Goal: Browse casually

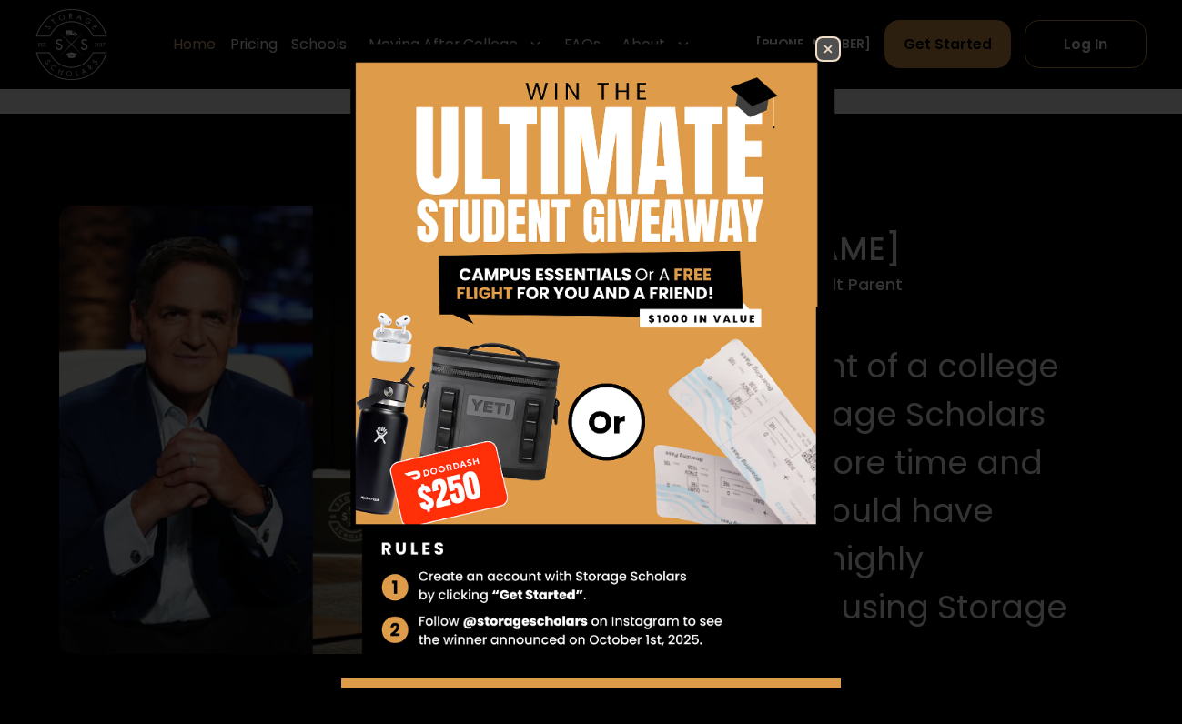
scroll to position [1657, 0]
click at [824, 47] on img at bounding box center [828, 49] width 22 height 22
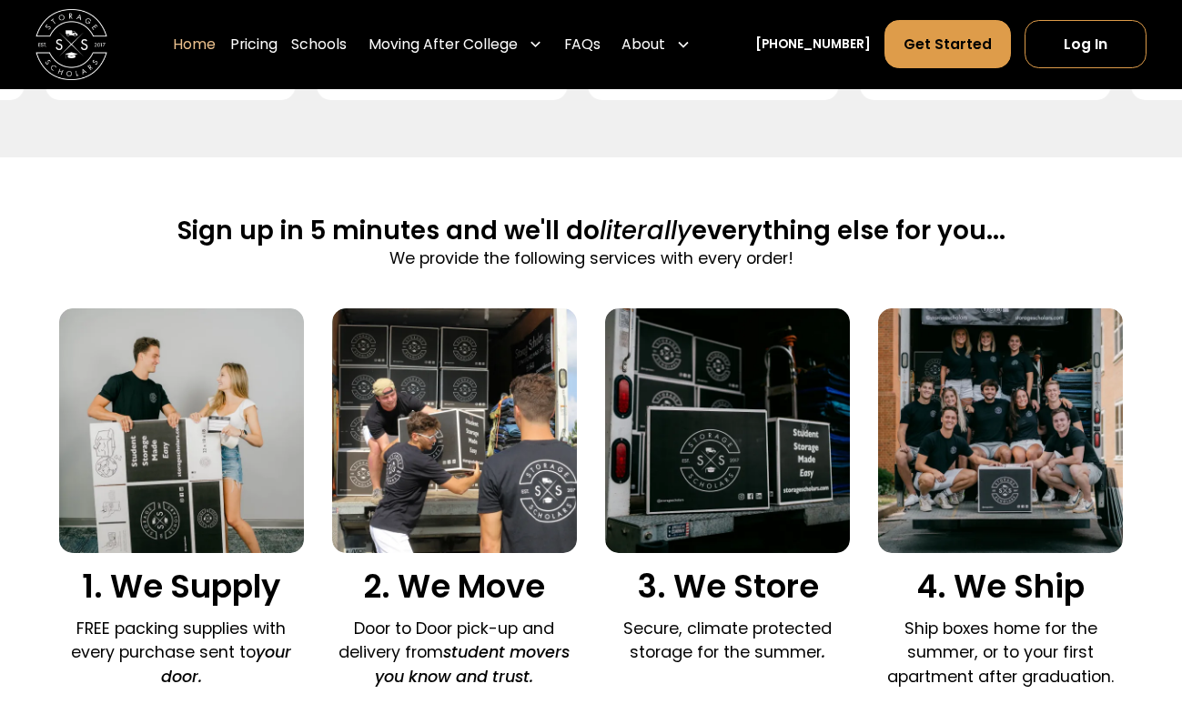
scroll to position [1078, 0]
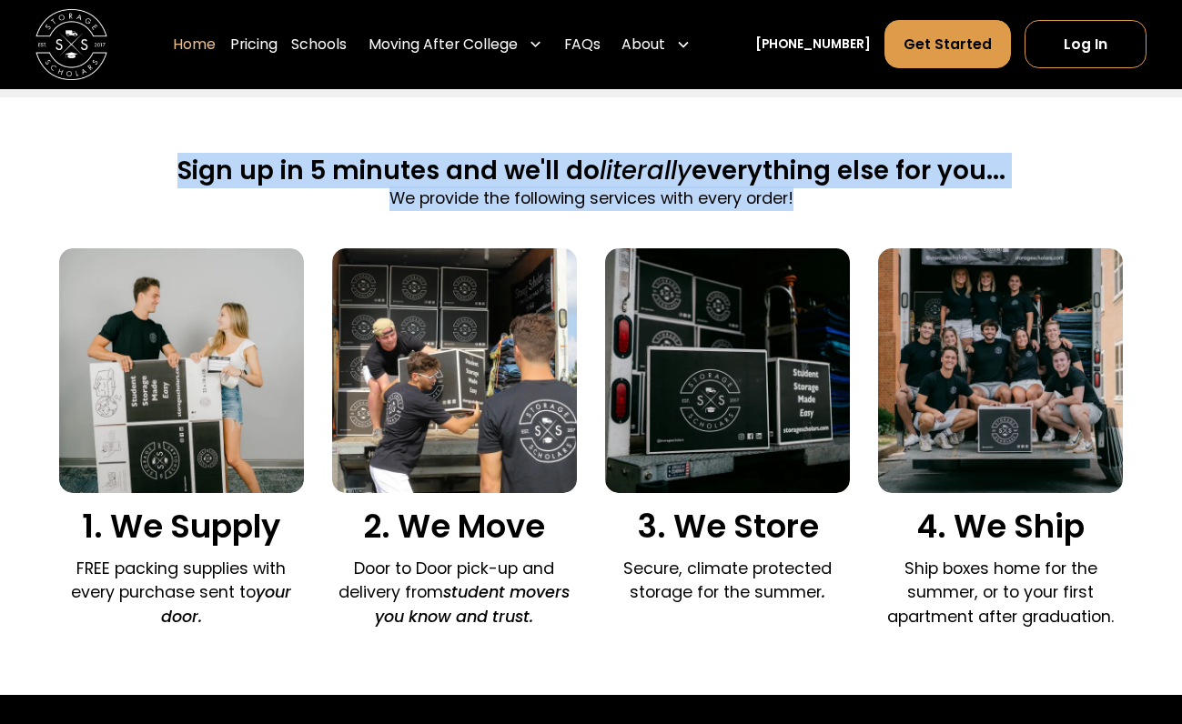
drag, startPoint x: 168, startPoint y: 193, endPoint x: 835, endPoint y: 225, distance: 667.7
click at [835, 225] on div "Sign up in 5 minutes and we'll do literally everything else for you... We provi…" at bounding box center [591, 202] width 1064 height 95
click at [835, 211] on p "We provide the following services with every order!" at bounding box center [591, 199] width 828 height 25
drag, startPoint x: 861, startPoint y: 228, endPoint x: 163, endPoint y: 129, distance: 704.9
click at [163, 129] on div "Sign up in 5 minutes and we'll do literally everything else for you... We provi…" at bounding box center [591, 396] width 1064 height 598
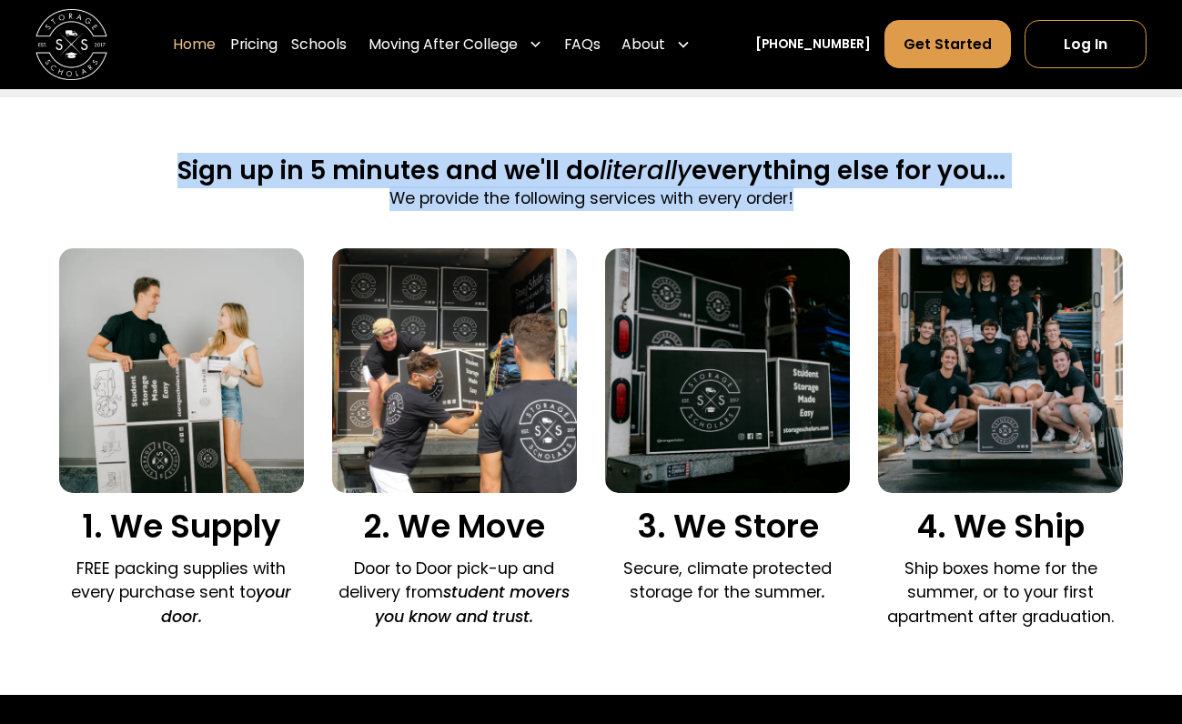
click at [166, 187] on div "Sign up in 5 minutes and we'll do literally everything else for you... We provi…" at bounding box center [591, 202] width 1064 height 95
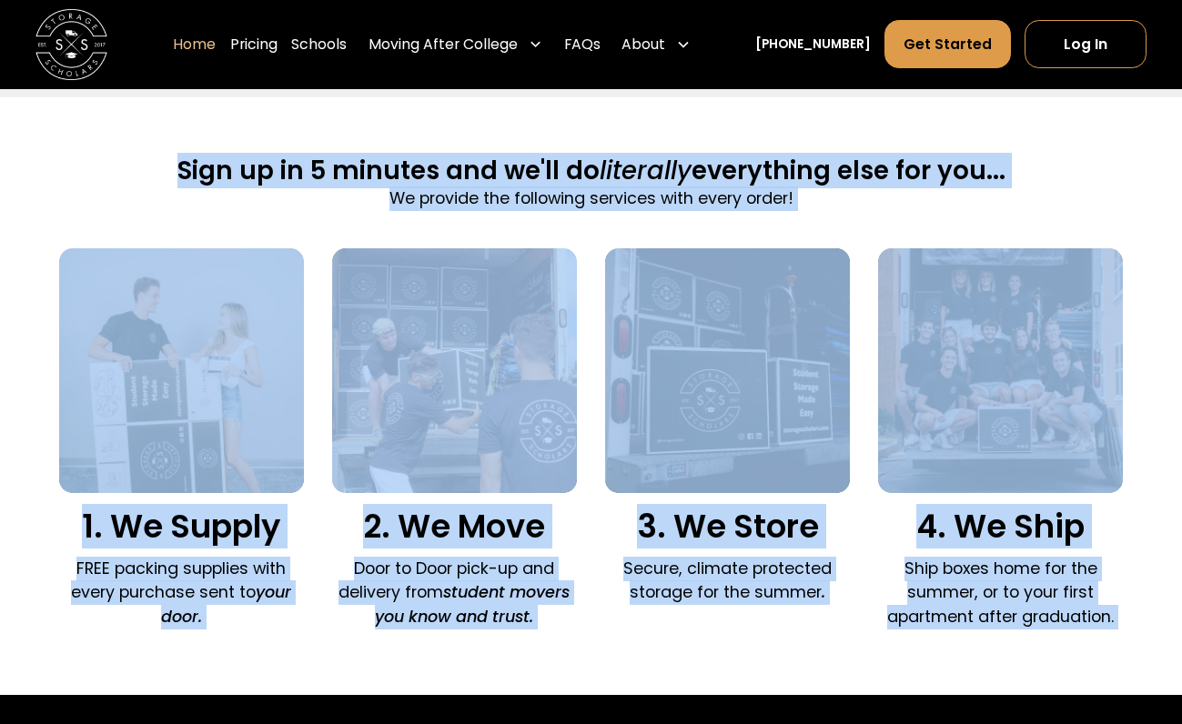
drag, startPoint x: 166, startPoint y: 187, endPoint x: 1171, endPoint y: 712, distance: 1134.2
click at [1172, 695] on div "Sign up in 5 minutes and we'll do literally everything else for you... We provi…" at bounding box center [591, 396] width 1182 height 598
click at [1146, 695] on div "Sign up in 5 minutes and we'll do literally everything else for you... We provi…" at bounding box center [591, 396] width 1182 height 598
drag, startPoint x: 1146, startPoint y: 695, endPoint x: 421, endPoint y: 167, distance: 896.7
click at [421, 162] on div "Sign up in 5 minutes and we'll do literally everything else for you... We provi…" at bounding box center [591, 396] width 1182 height 598
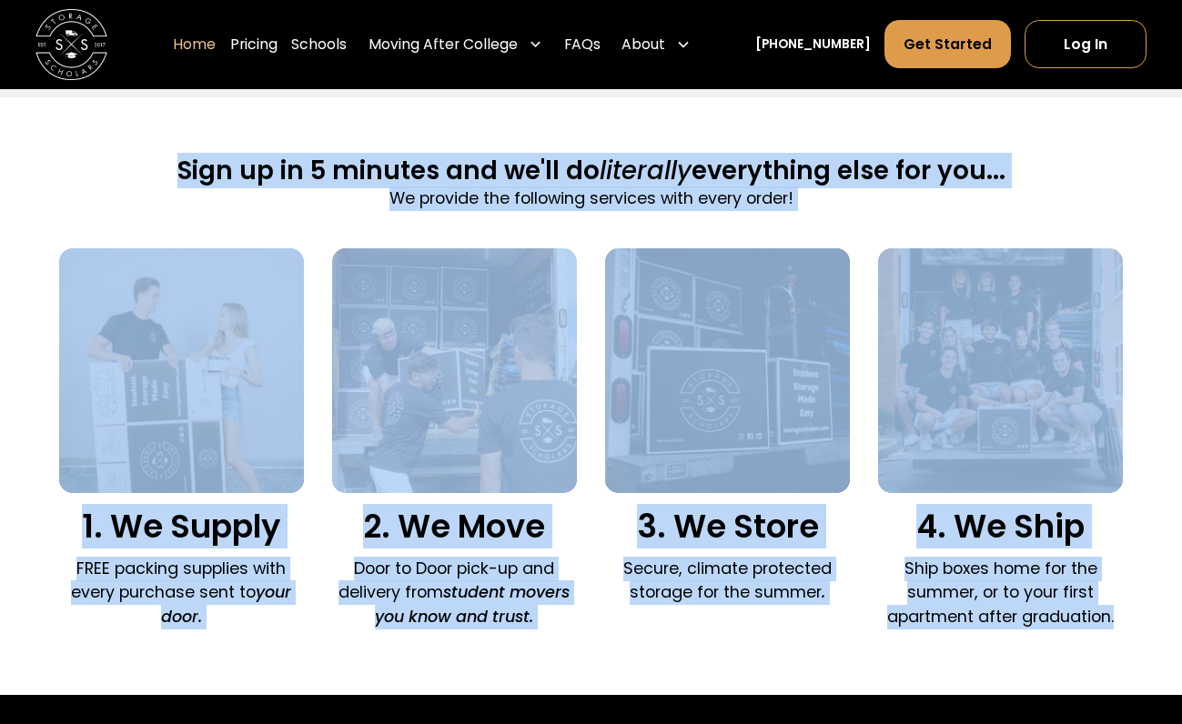
click at [421, 167] on div "Sign up in 5 minutes and we'll do literally everything else for you... We provi…" at bounding box center [591, 396] width 1064 height 598
drag, startPoint x: 421, startPoint y: 167, endPoint x: 1144, endPoint y: 667, distance: 878.8
click at [1144, 667] on div "Sign up in 5 minutes and we'll do literally everything else for you... We provi…" at bounding box center [591, 396] width 1182 height 598
